Goal: Download file/media

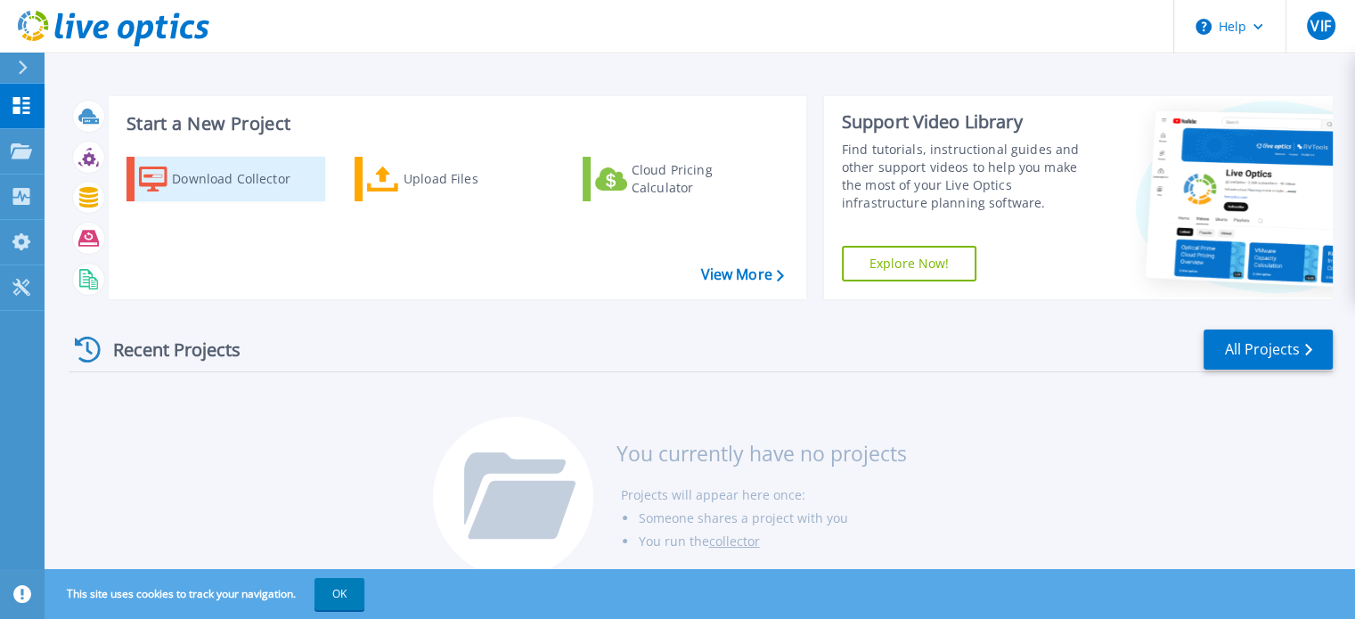
click at [232, 181] on div "Download Collector" at bounding box center [243, 179] width 143 height 36
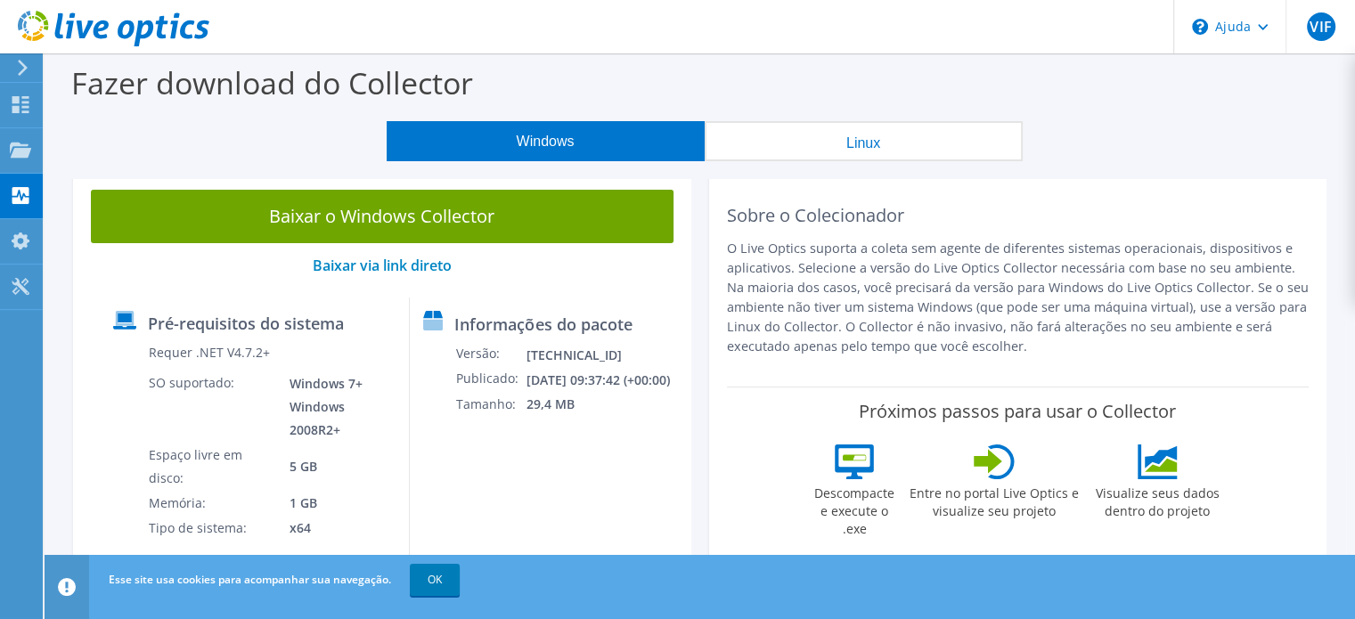
drag, startPoint x: 721, startPoint y: 305, endPoint x: 1272, endPoint y: 348, distance: 553.2
click at [1272, 348] on div "Sobre o Colecionador O Live Optics suporta a coleta sem agente de diferentes si…" at bounding box center [1018, 379] width 618 height 414
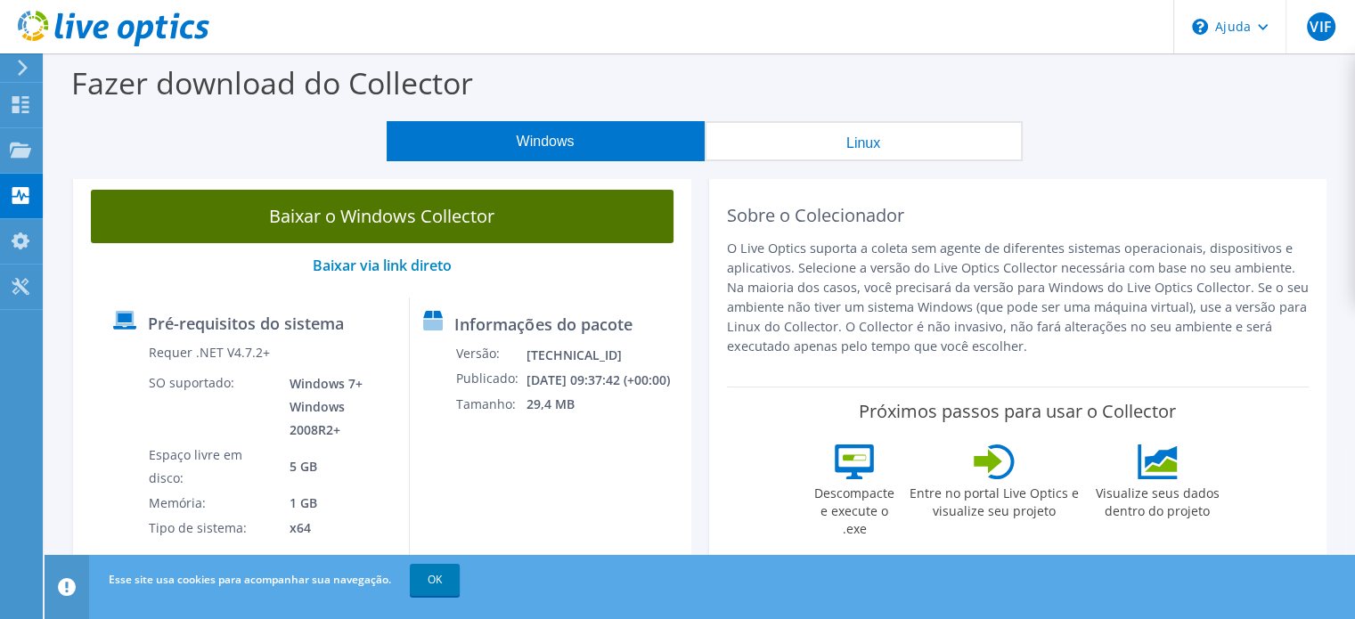
click at [449, 217] on font "Baixar o Windows Collector" at bounding box center [381, 216] width 225 height 24
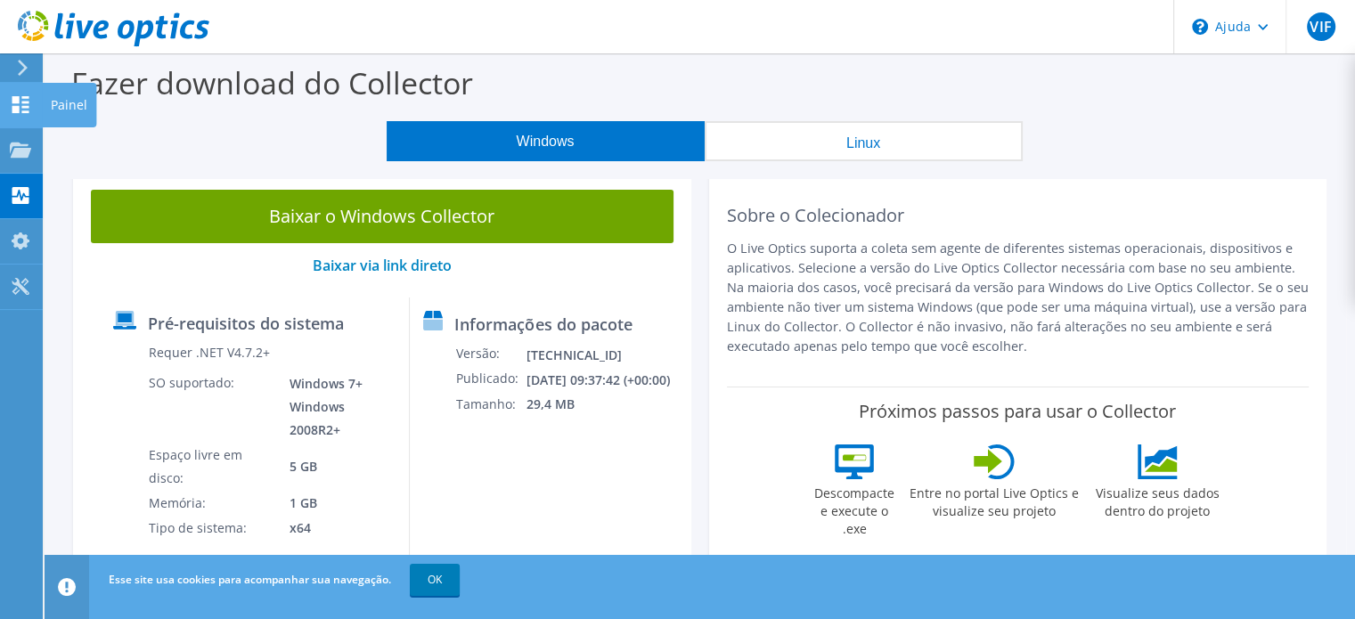
click at [10, 106] on icon at bounding box center [20, 104] width 21 height 17
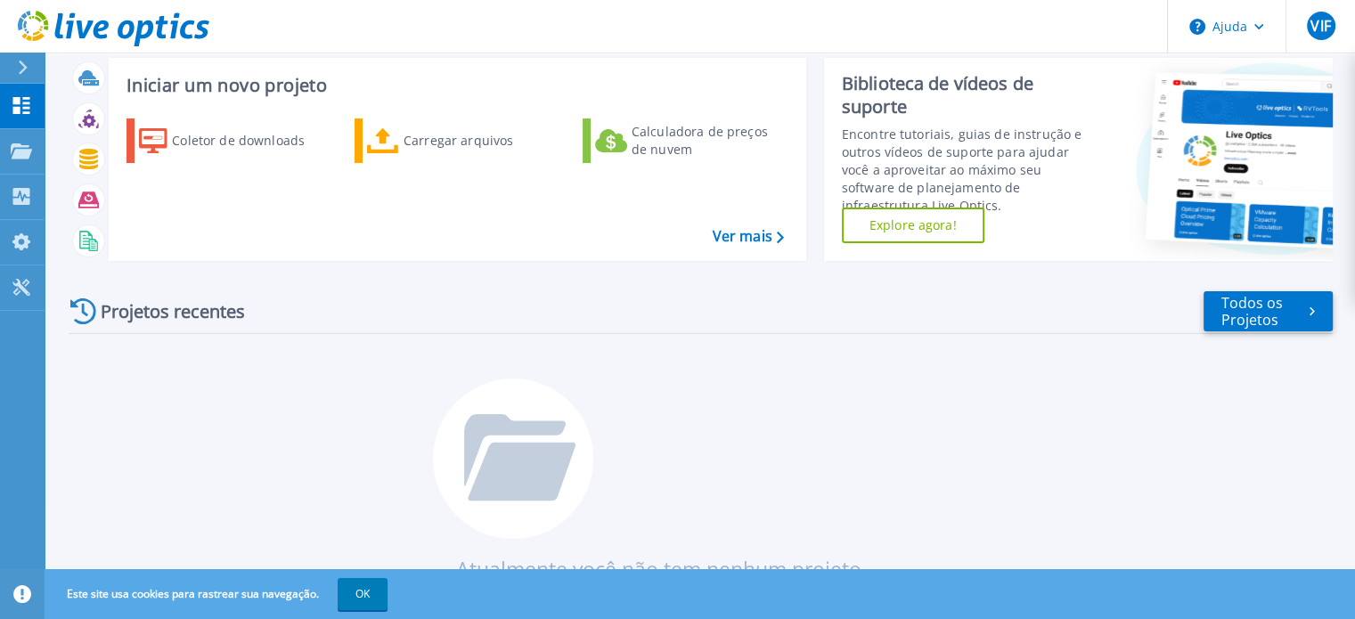
scroll to position [39, 0]
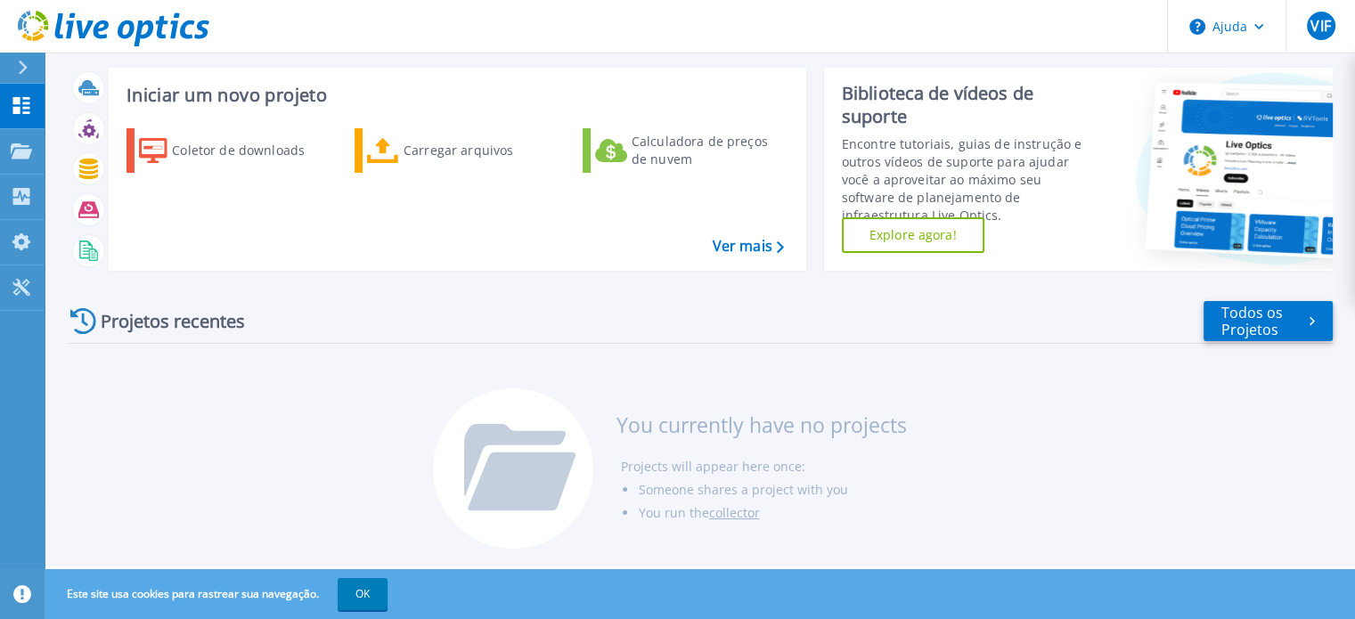
click at [847, 351] on div "Projetos recentes Todos os Projetos You currently have no projects Projects wil…" at bounding box center [701, 426] width 1264 height 282
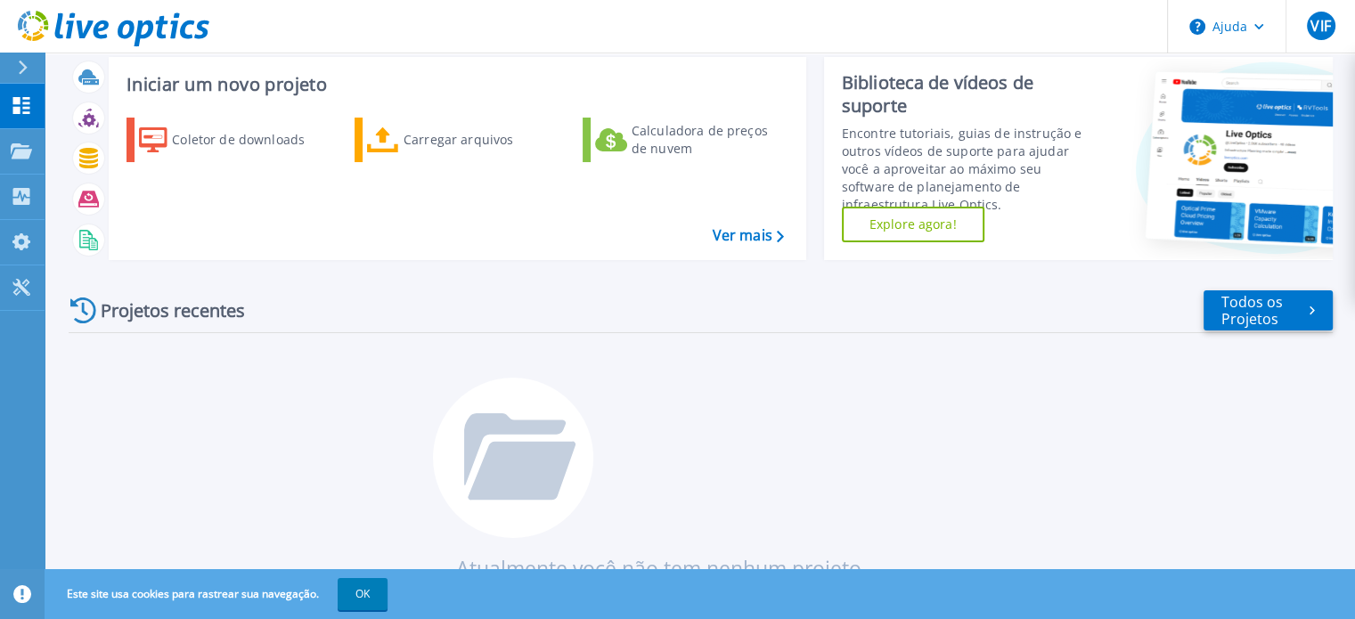
click at [101, 309] on font "Projetos recentes" at bounding box center [173, 310] width 144 height 24
click at [24, 155] on icon at bounding box center [21, 150] width 21 height 15
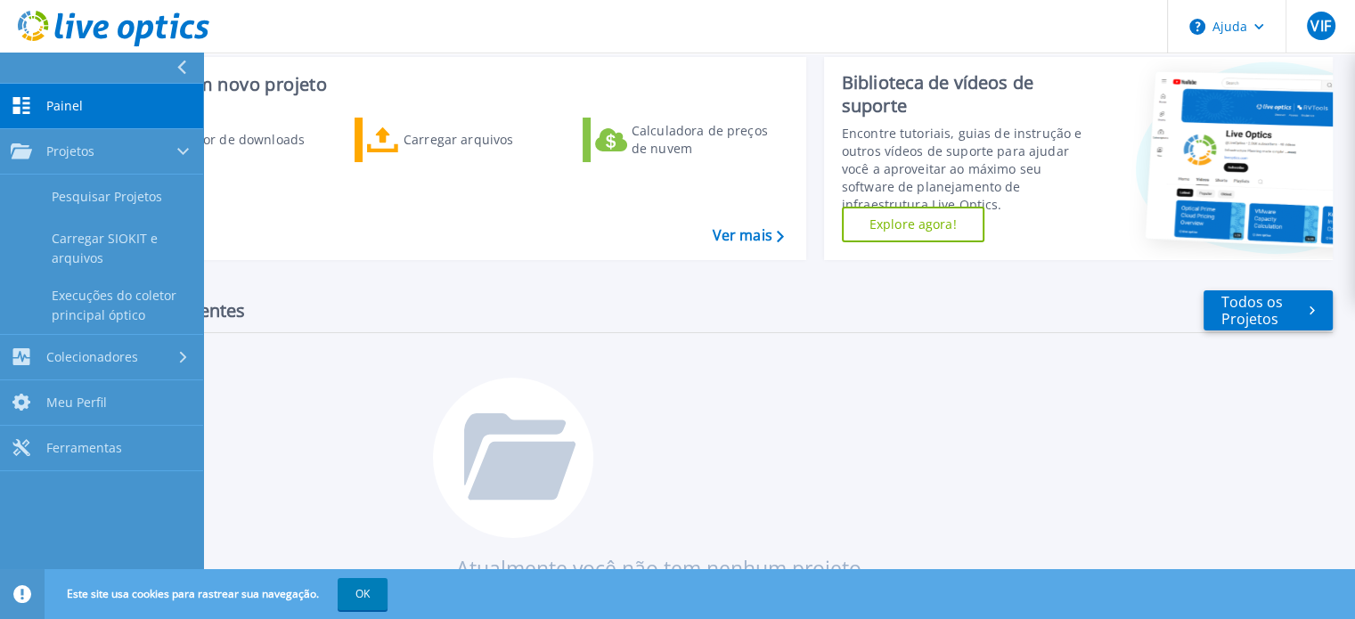
scroll to position [0, 0]
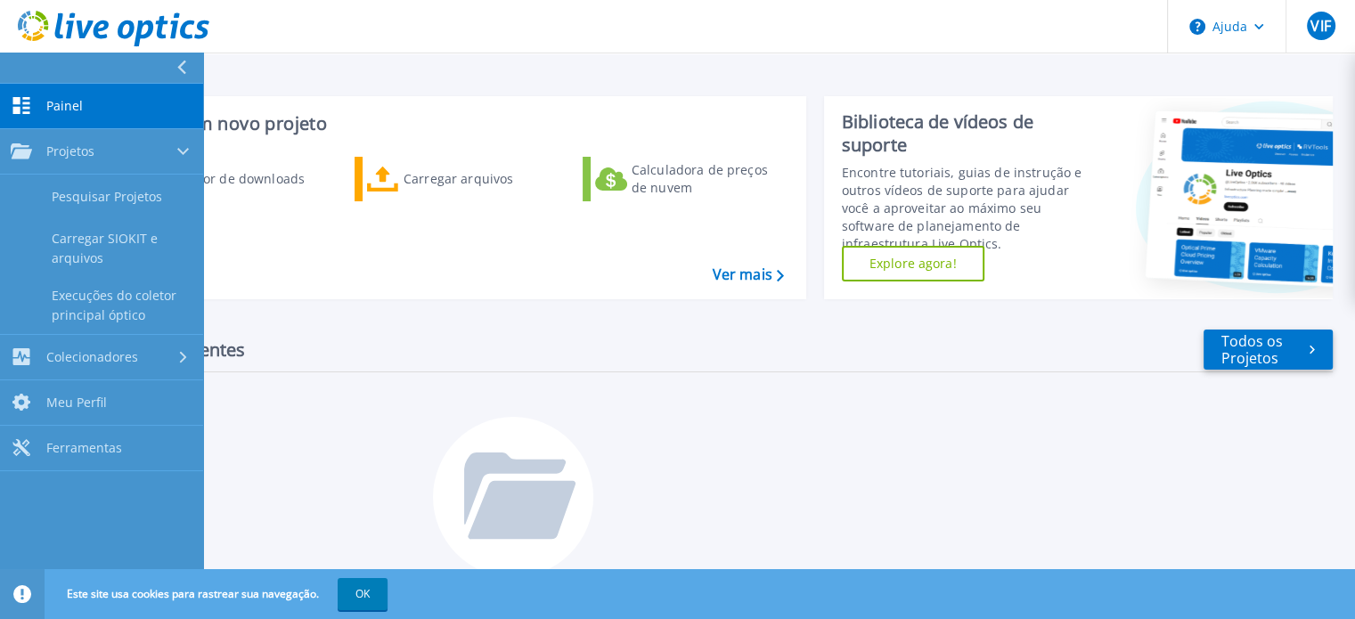
click at [171, 62] on button at bounding box center [101, 68] width 203 height 31
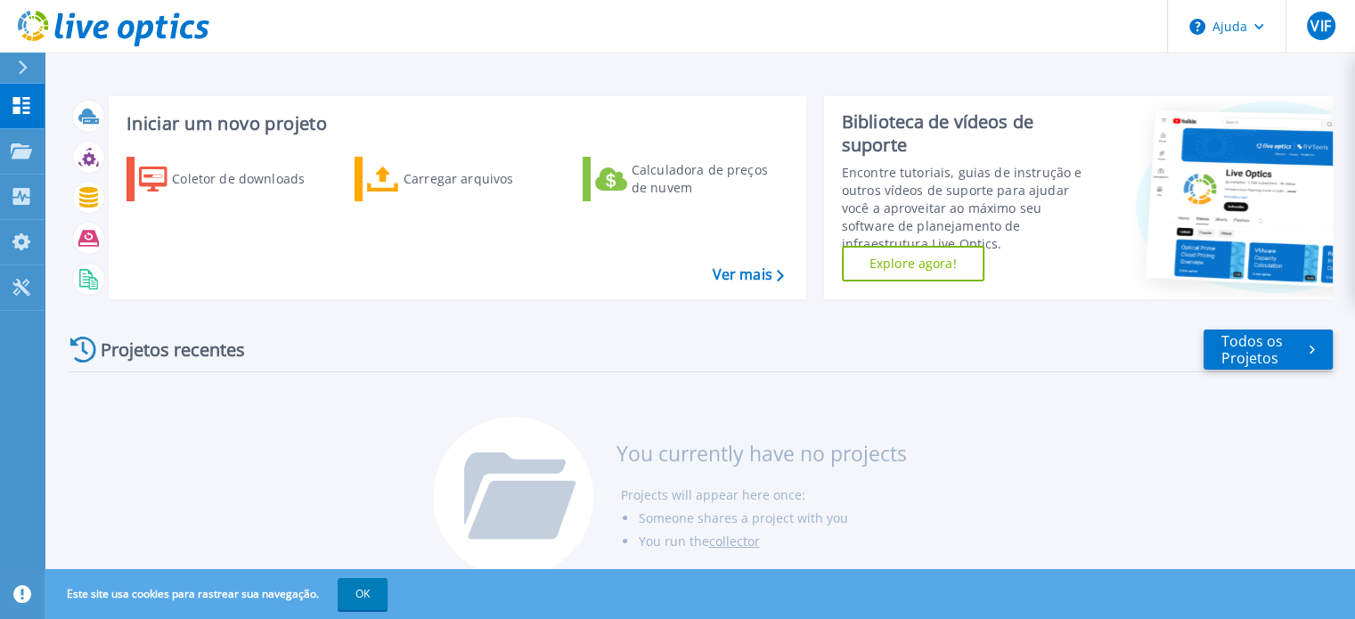
click at [132, 351] on font "Projetos recentes" at bounding box center [173, 350] width 144 height 24
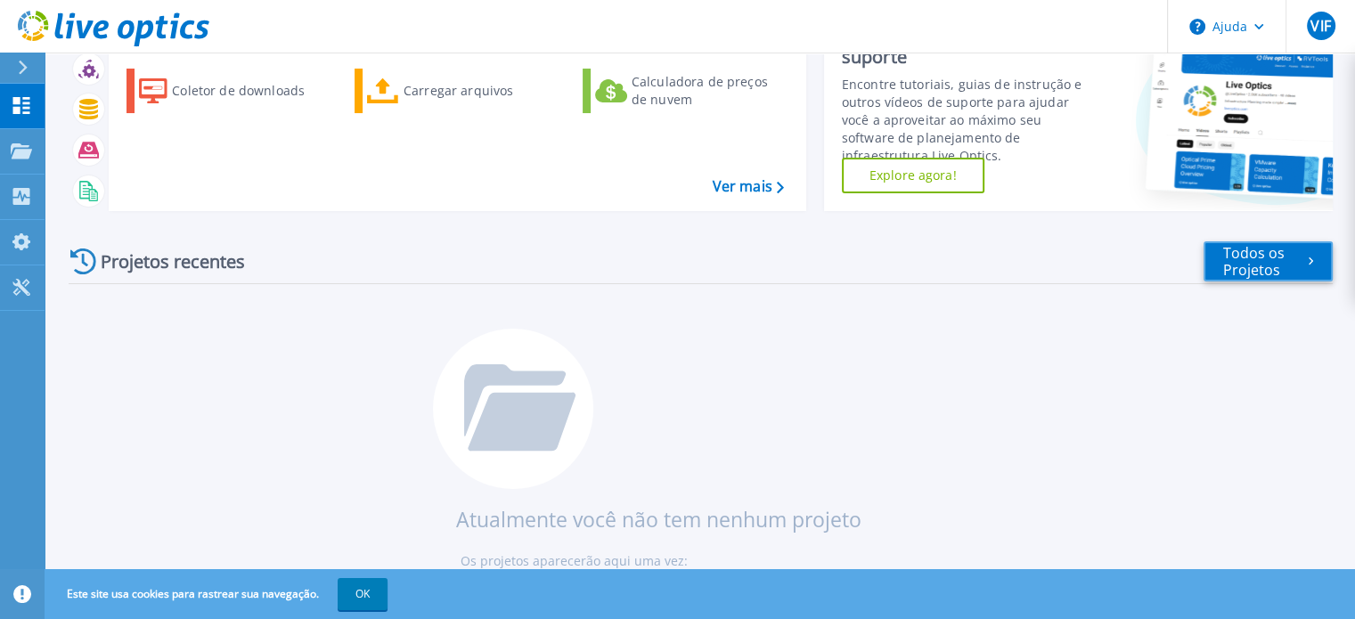
click at [1248, 266] on font "Todos os Projetos" at bounding box center [1253, 261] width 61 height 37
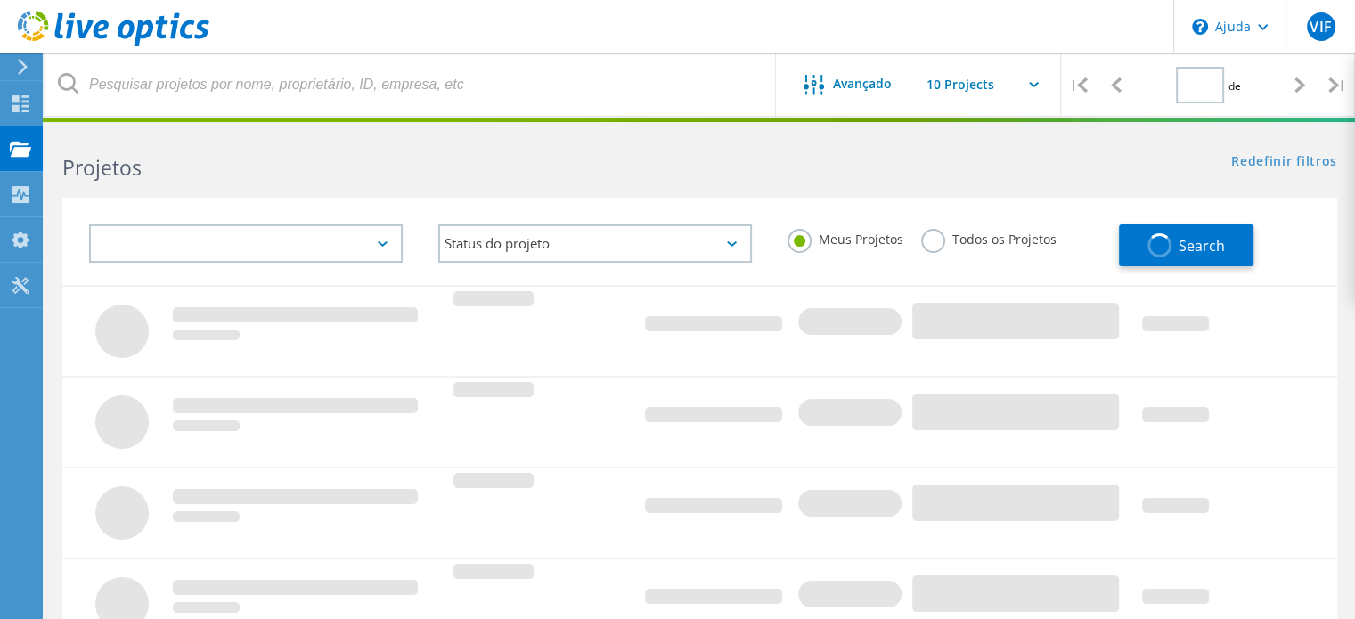
type input "1"
